Goal: Task Accomplishment & Management: Manage account settings

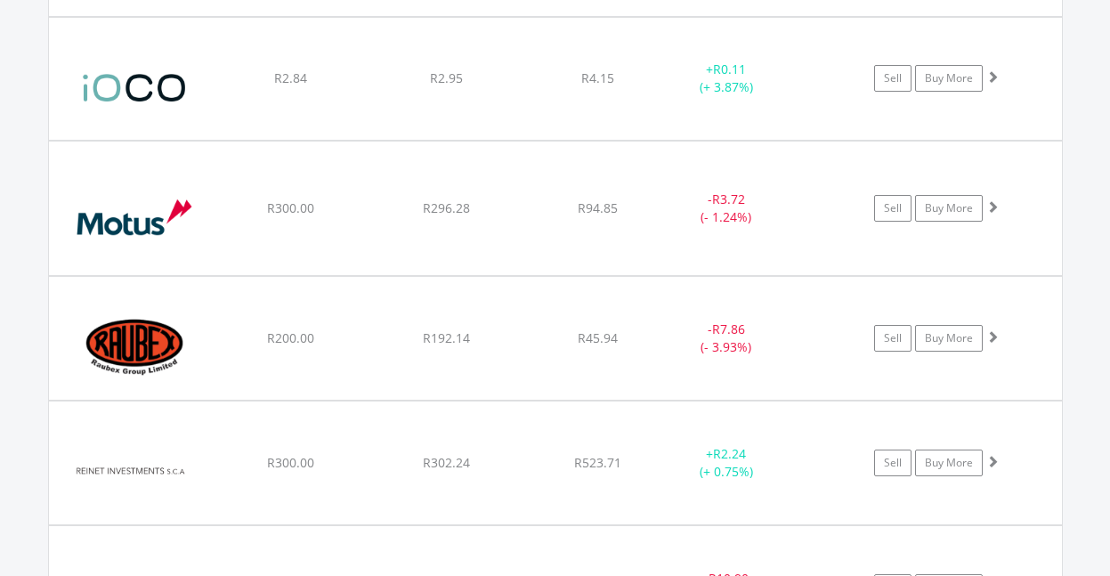
scroll to position [1523, 0]
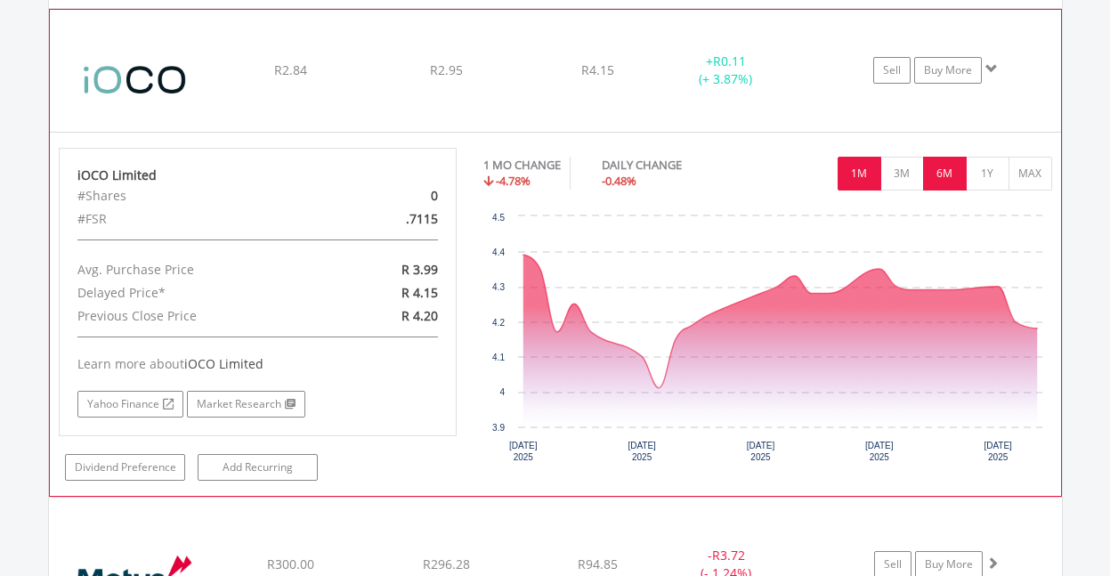
click at [953, 173] on button "6M" at bounding box center [945, 174] width 44 height 34
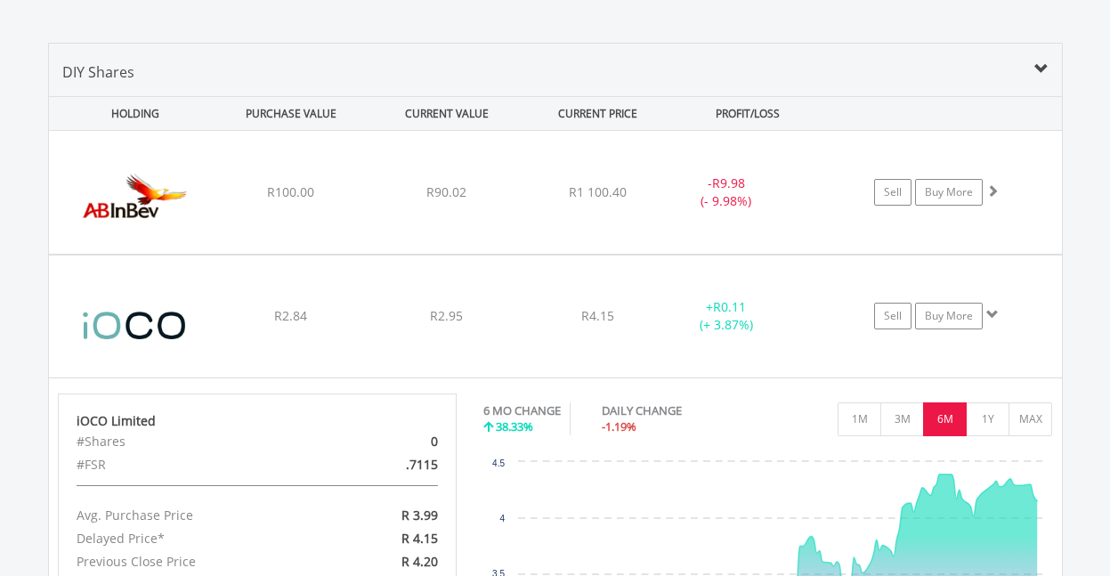
scroll to position [1274, 0]
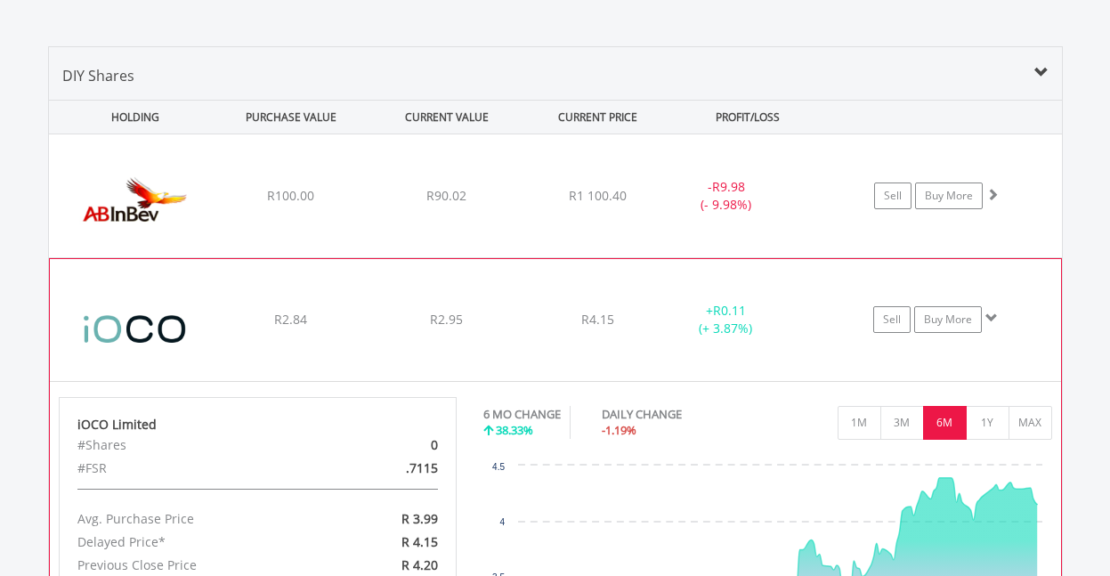
click at [218, 257] on div "﻿ iOCO Limited R2.84 R2.95 R4.15 + R0.11 (+ 3.87%) Sell Buy More" at bounding box center [555, 195] width 1013 height 123
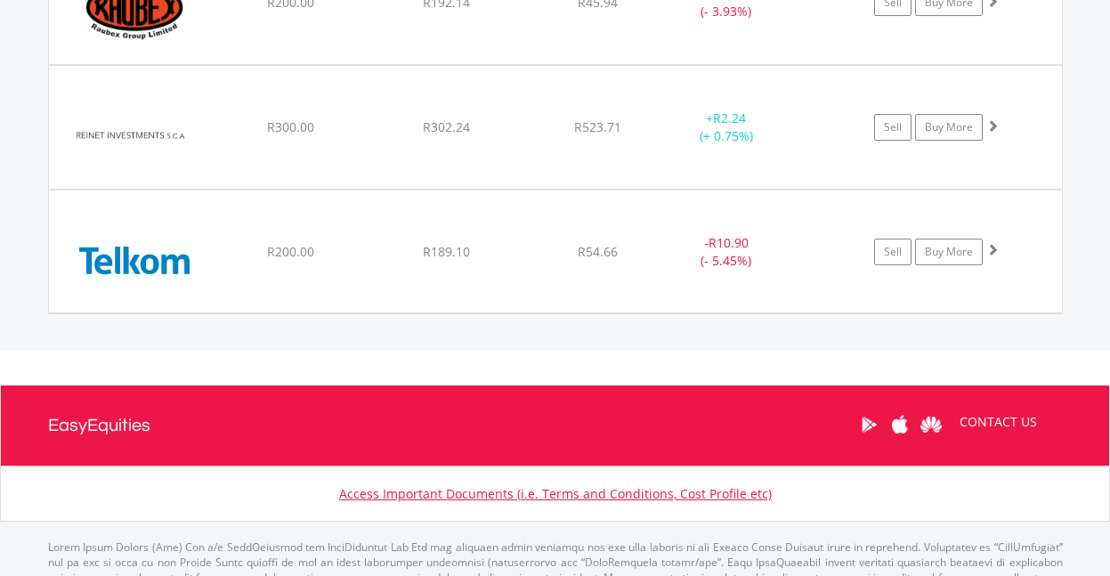
scroll to position [1870, 0]
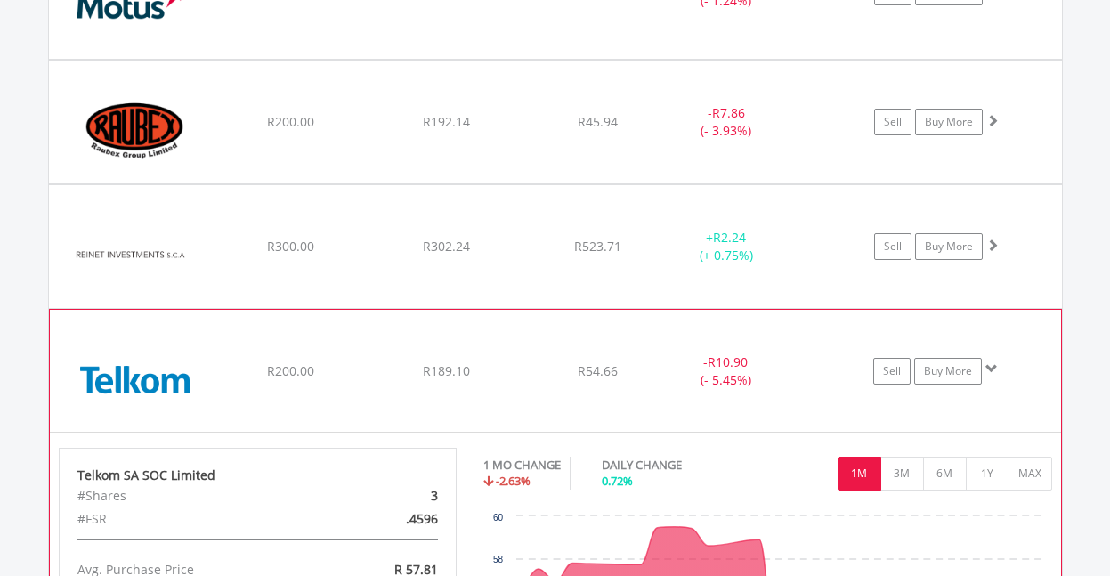
scroll to position [1731, 0]
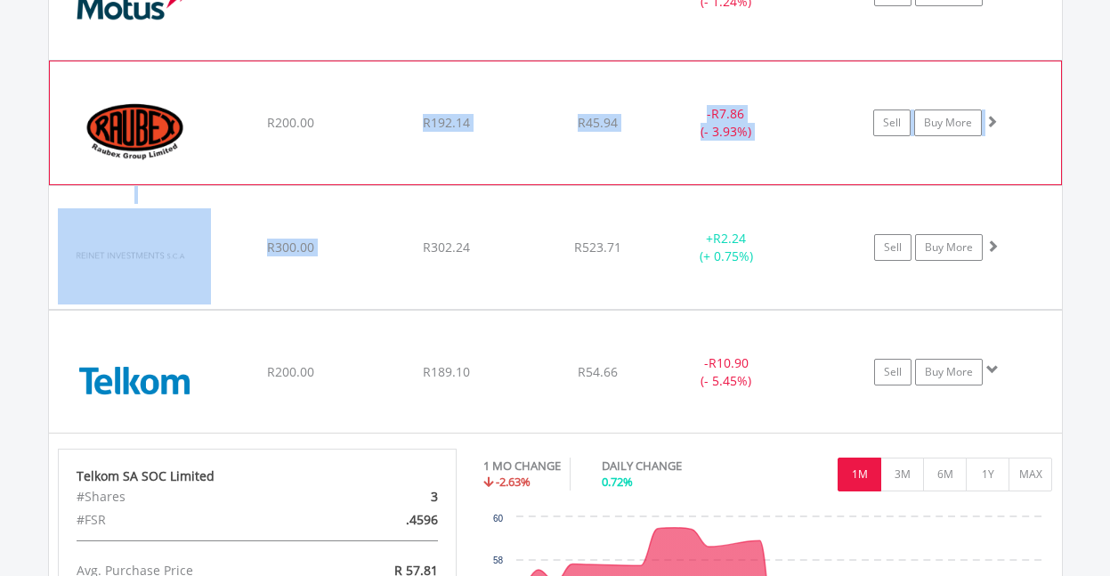
drag, startPoint x: 425, startPoint y: 208, endPoint x: 427, endPoint y: 148, distance: 60.6
click at [427, 148] on div "﻿ Anheuser-Busch InBev SA NV R100.00 R90.02 R1 100.40 - R9.98 (- 9.98%) Sell Bu…" at bounding box center [555, 237] width 1013 height 1121
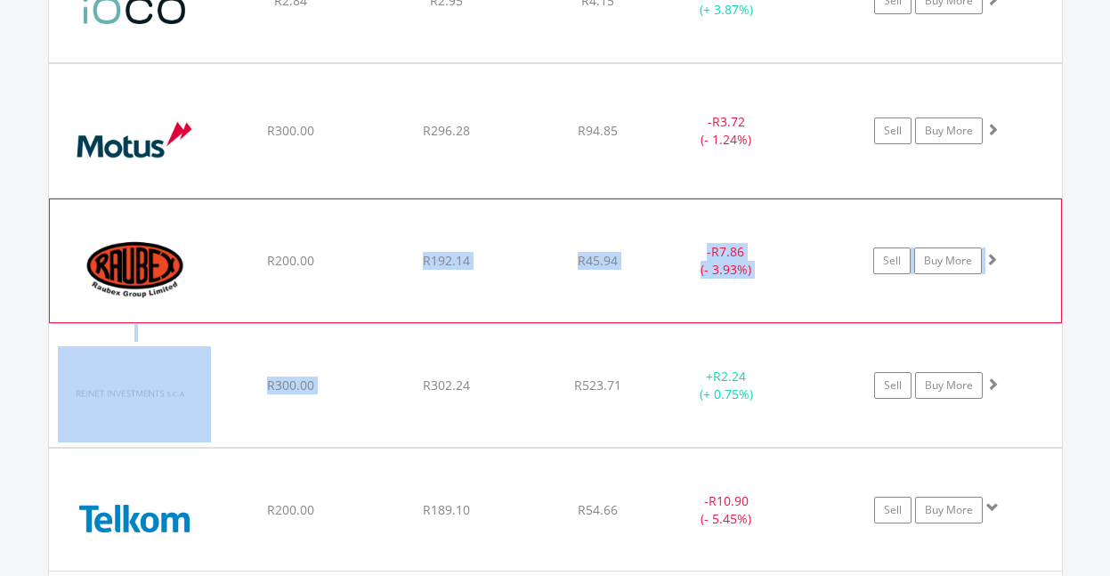
scroll to position [1523, 0]
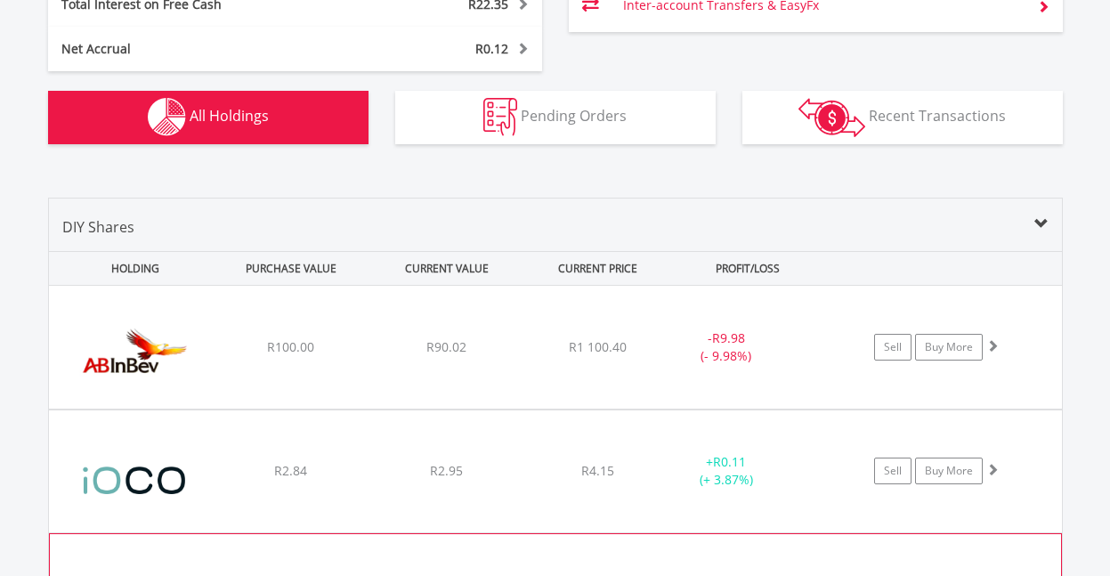
scroll to position [1122, 0]
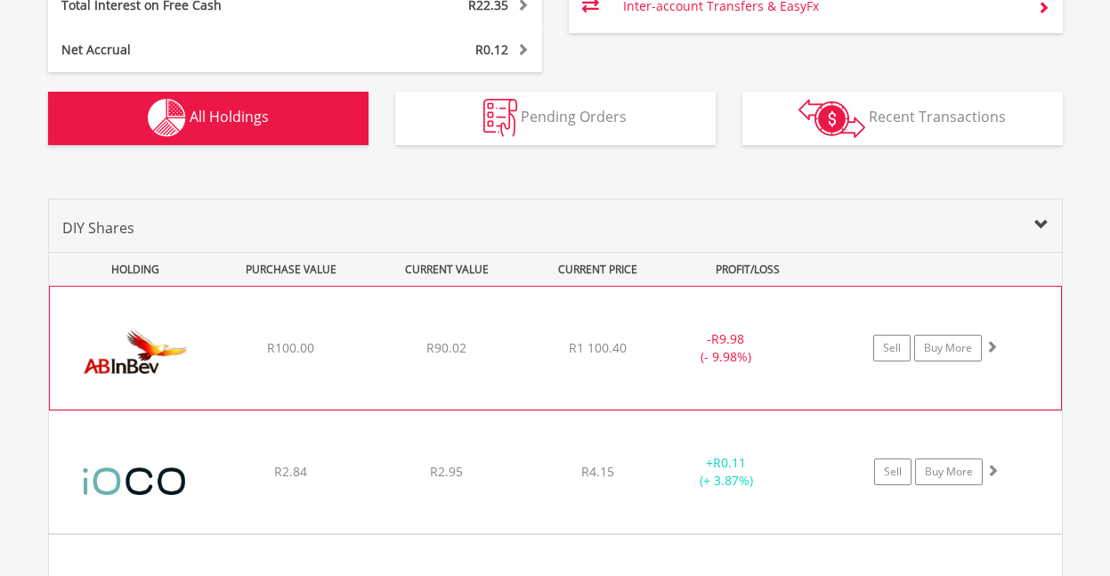
click at [506, 340] on div "R90.02" at bounding box center [446, 348] width 151 height 18
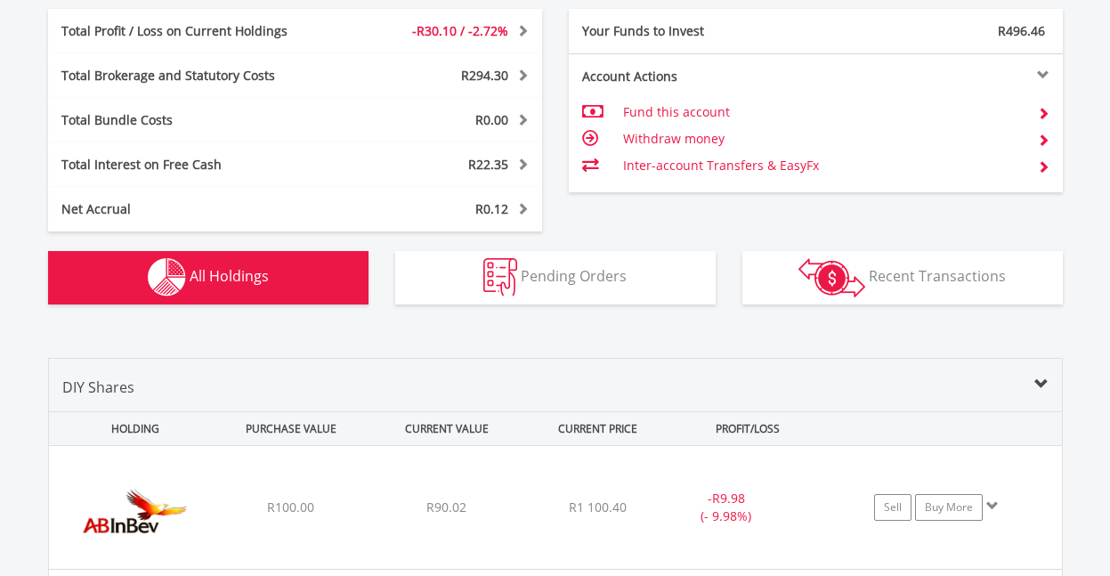
scroll to position [957, 0]
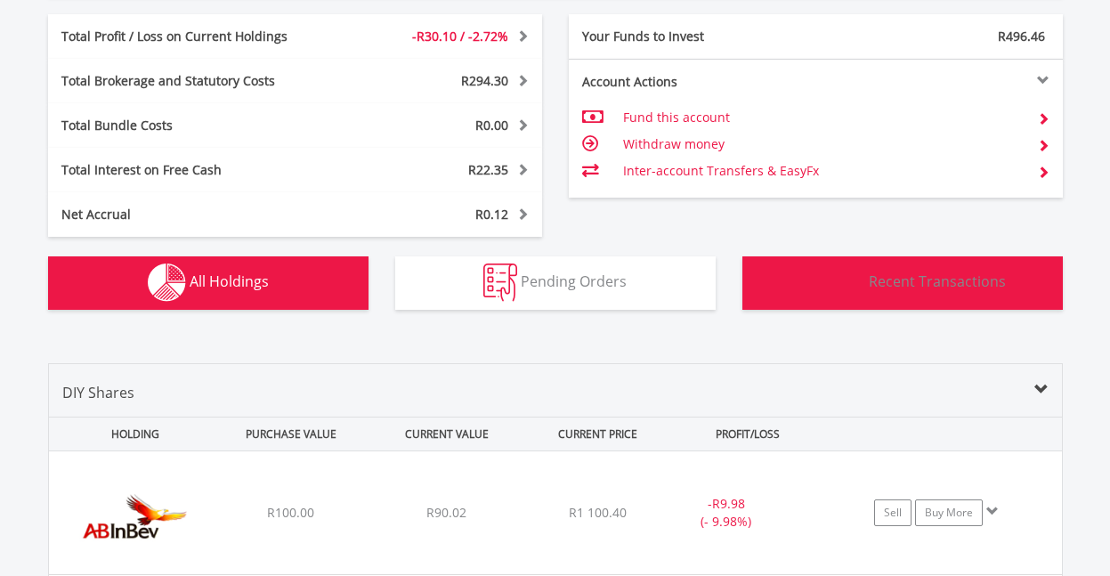
click at [841, 279] on img "button" at bounding box center [832, 283] width 67 height 39
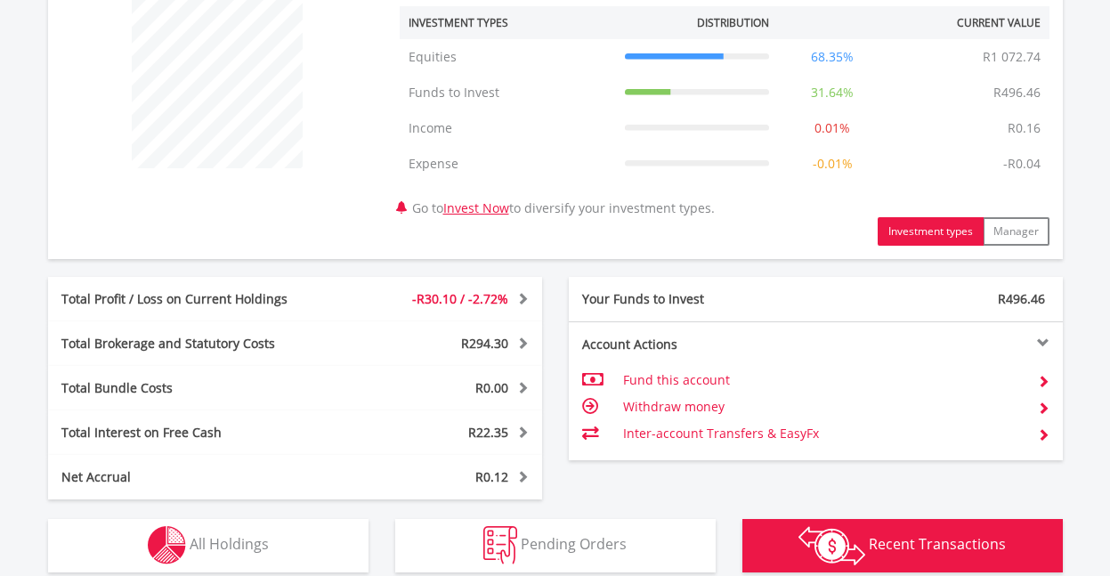
scroll to position [693, 0]
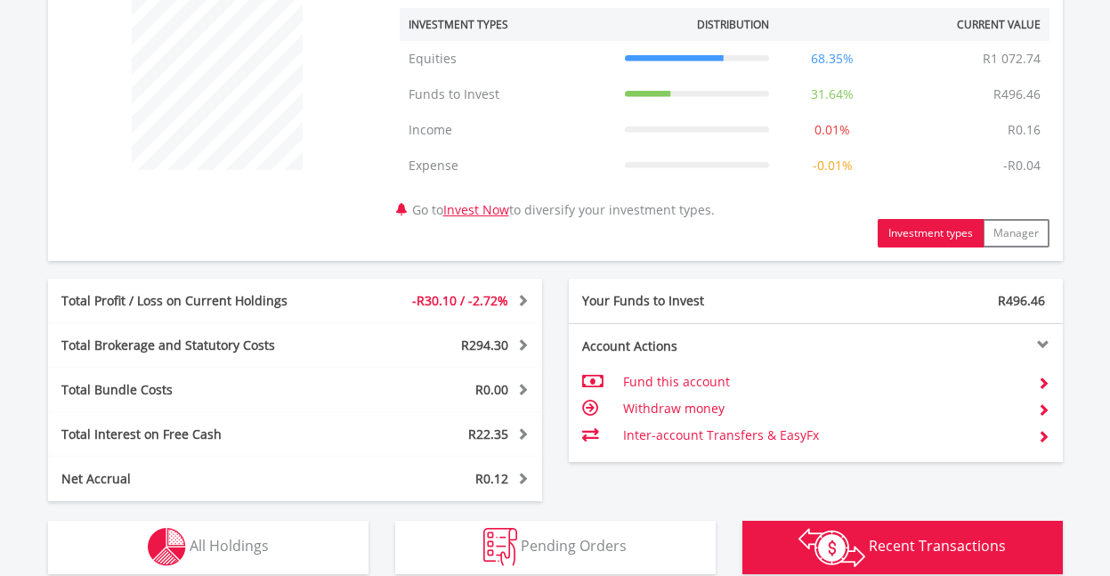
click at [669, 408] on td "Withdraw money" at bounding box center [823, 408] width 400 height 27
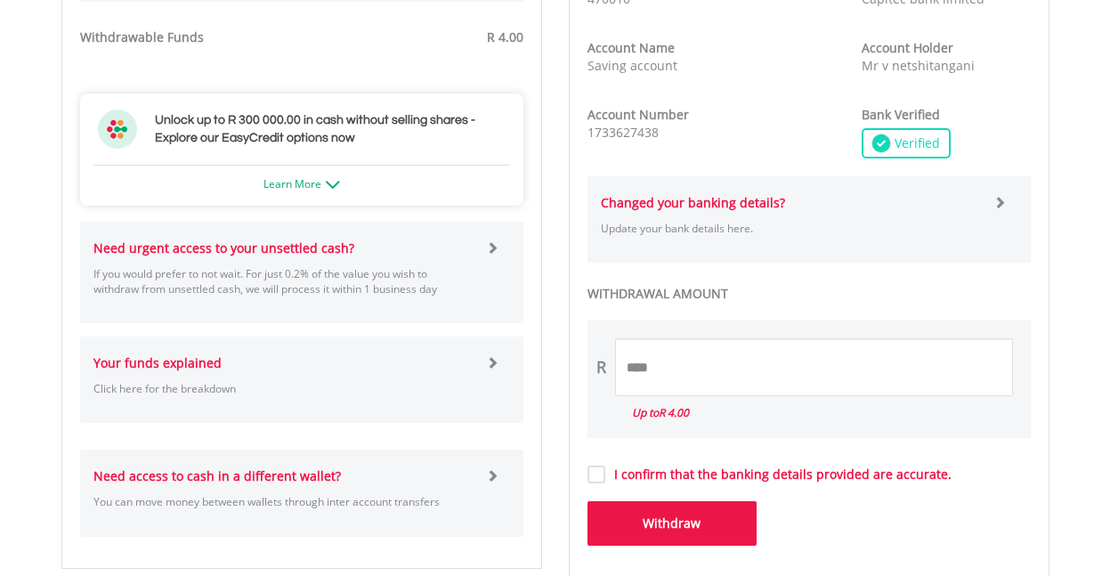
scroll to position [880, 0]
click at [283, 234] on div "Need urgent access to your unsettled cash? If you would prefer to not wait. For…" at bounding box center [301, 272] width 443 height 102
click at [272, 256] on div "Need urgent access to your unsettled cash? If you would prefer to not wait. For…" at bounding box center [283, 272] width 407 height 66
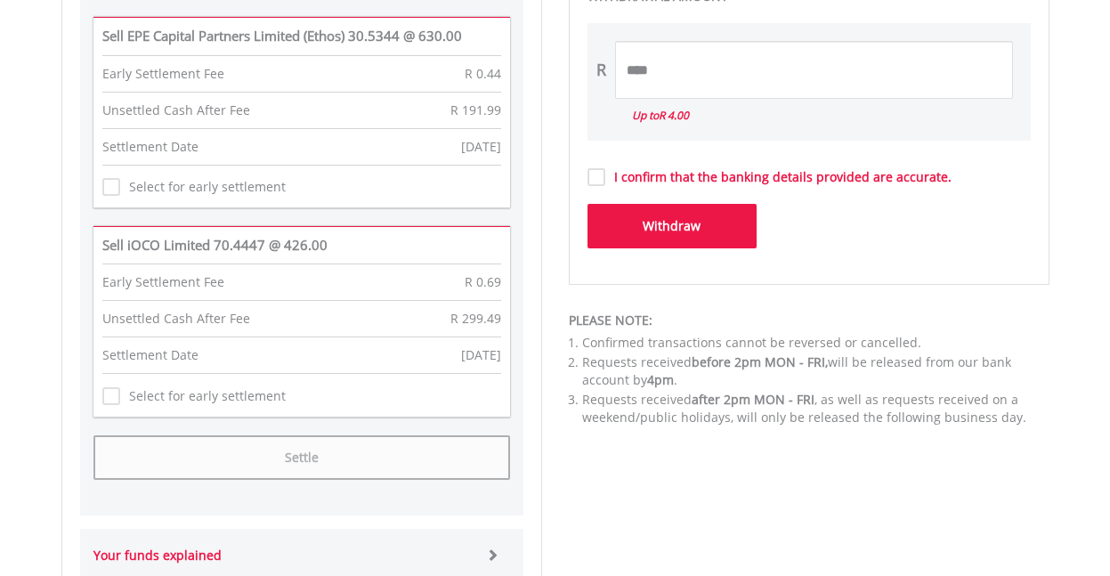
scroll to position [1177, 0]
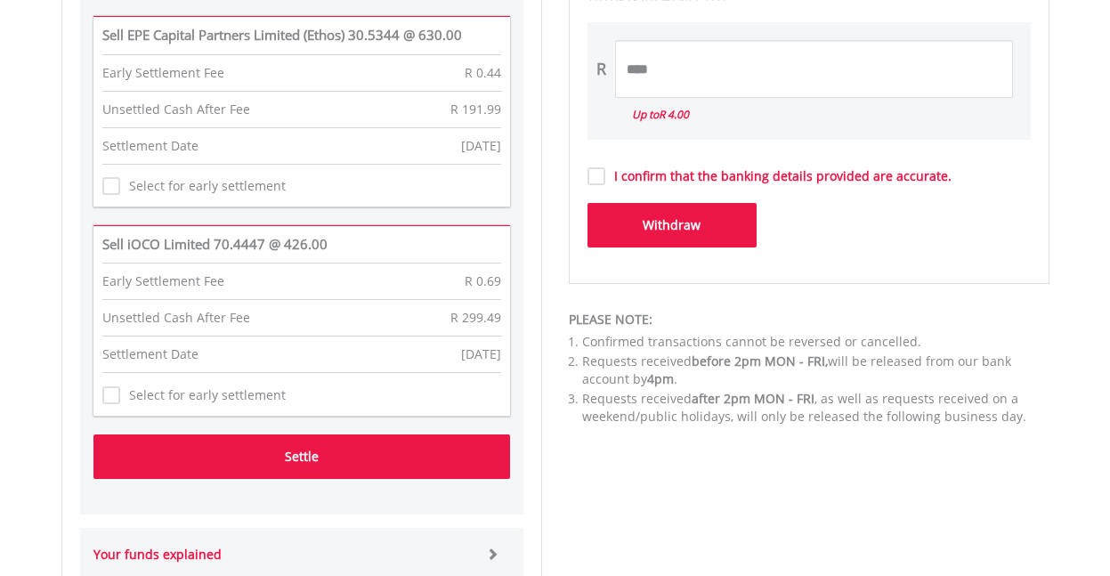
click at [289, 451] on button "Settle" at bounding box center [301, 457] width 417 height 45
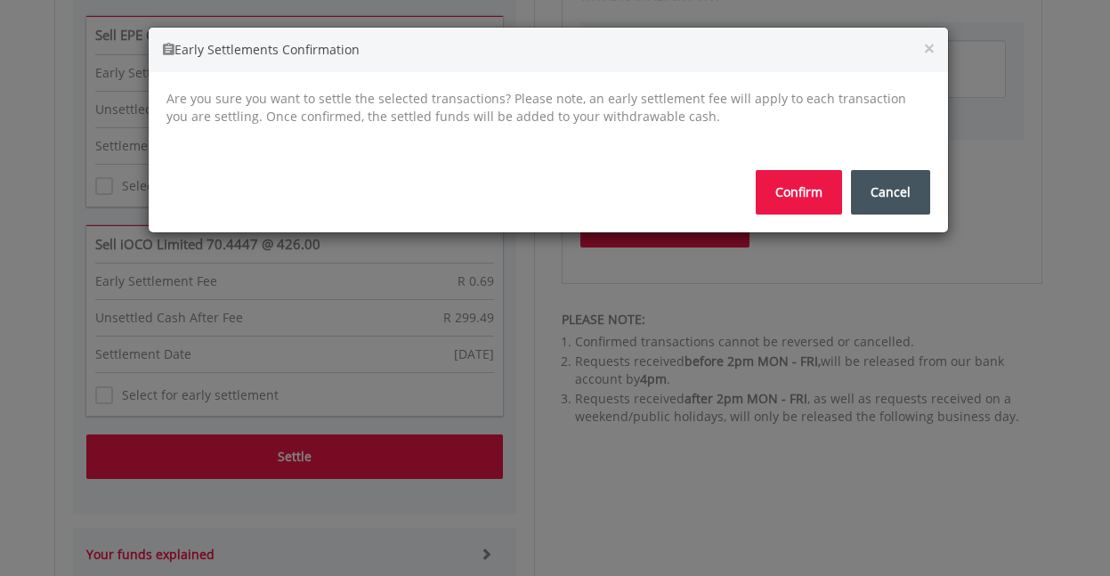
click at [803, 186] on button "Confirm" at bounding box center [799, 192] width 86 height 45
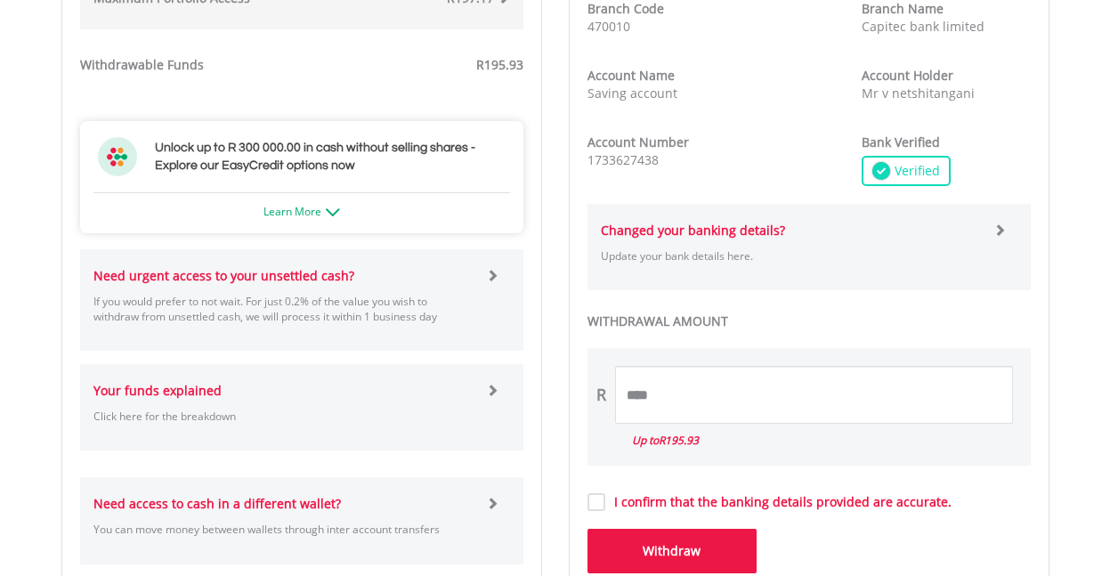
scroll to position [942, 0]
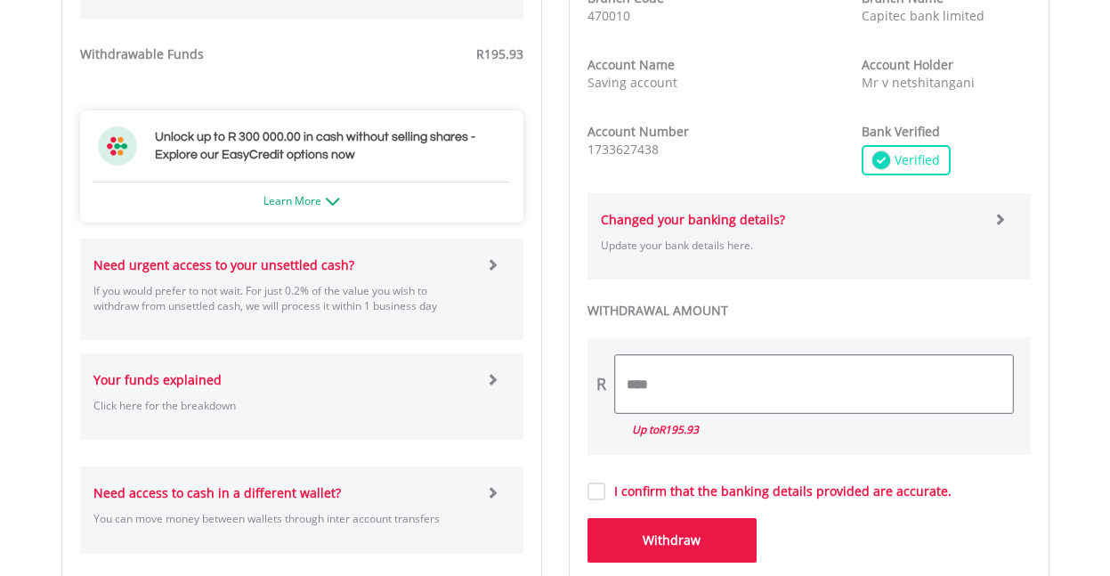
click at [727, 391] on input "****" at bounding box center [814, 384] width 398 height 58
type input "*"
type input "******"
click at [638, 526] on button "Withdraw" at bounding box center [672, 540] width 169 height 45
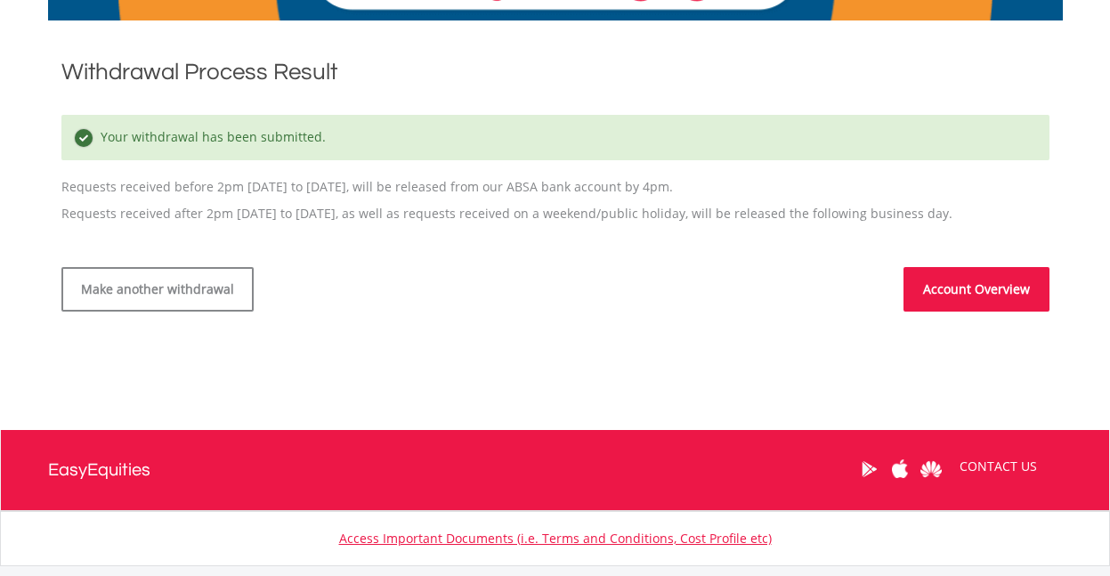
scroll to position [462, 0]
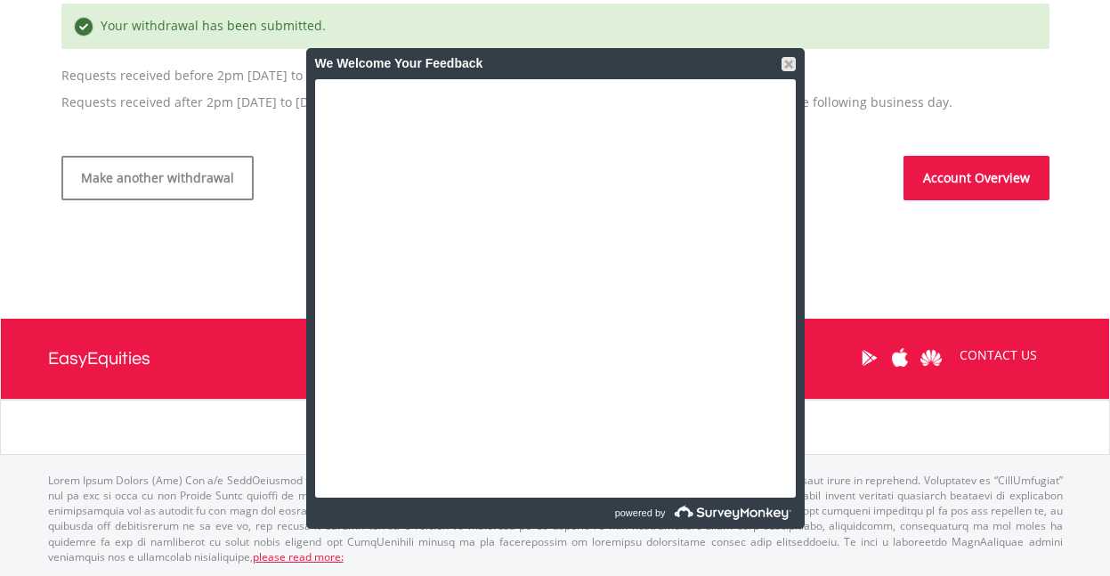
click at [792, 54] on div "We Welcome Your Feedback" at bounding box center [555, 63] width 481 height 31
click at [792, 65] on div at bounding box center [789, 64] width 14 height 14
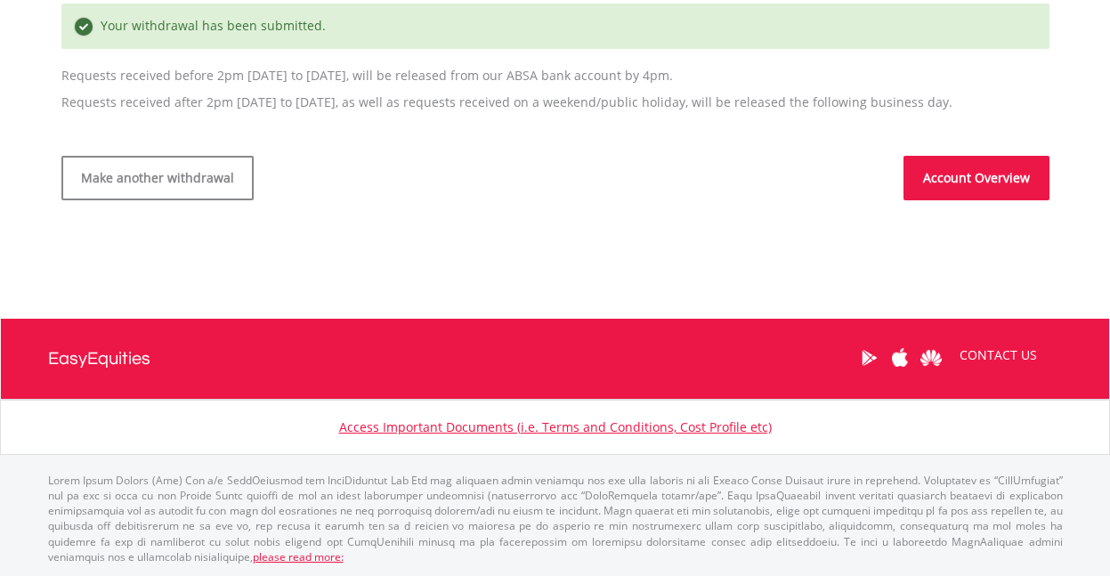
click at [954, 177] on link "Account Overview" at bounding box center [977, 178] width 146 height 45
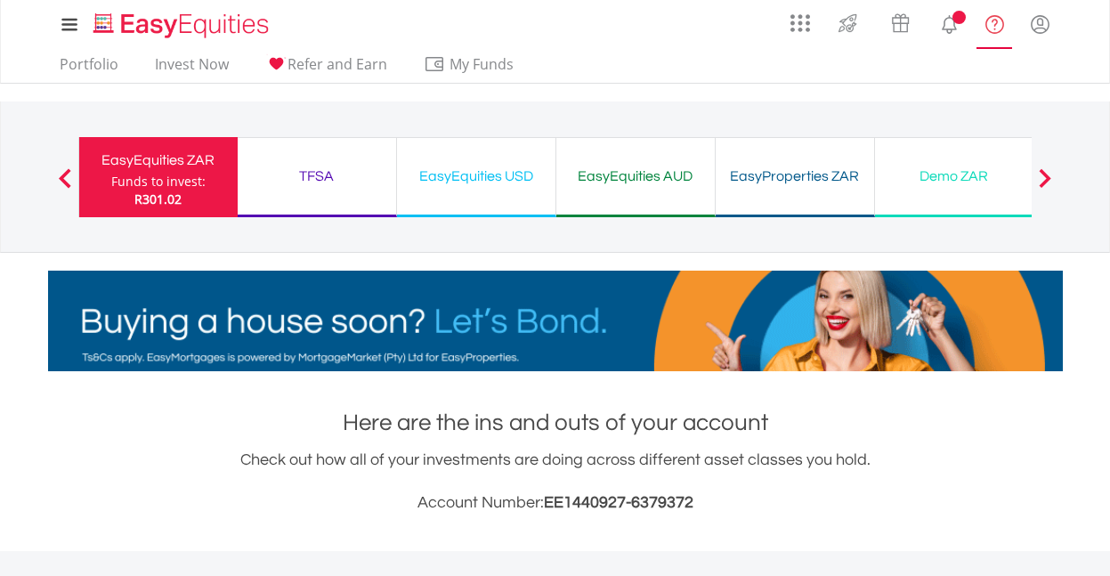
scroll to position [171, 338]
